Goal: Task Accomplishment & Management: Manage account settings

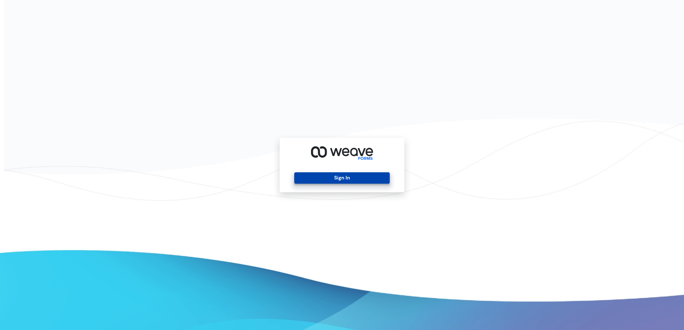
click at [347, 177] on button "Sign In" at bounding box center [341, 177] width 95 height 11
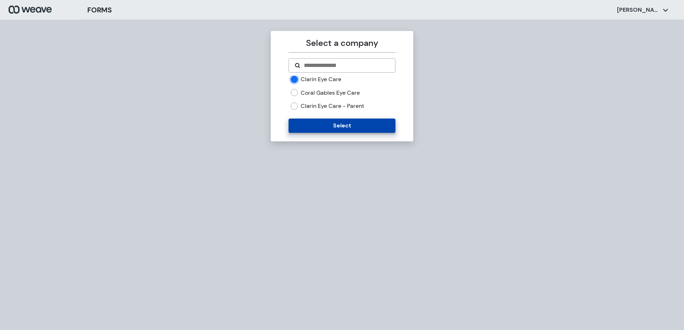
click at [341, 129] on button "Select" at bounding box center [341, 126] width 106 height 14
